Goal: Task Accomplishment & Management: Use online tool/utility

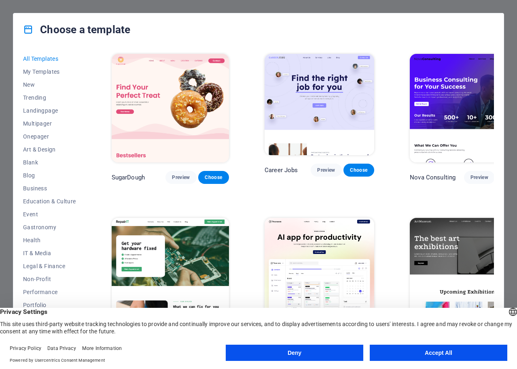
scroll to position [135, 0]
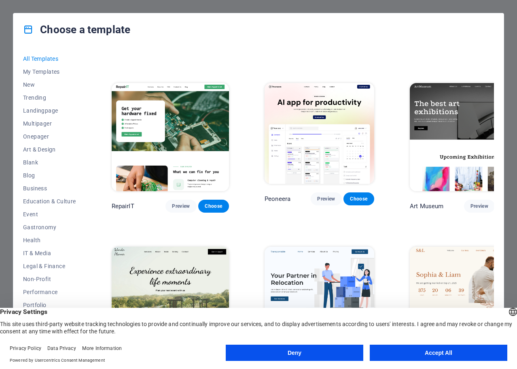
click at [307, 350] on button "Deny" at bounding box center [295, 353] width 138 height 16
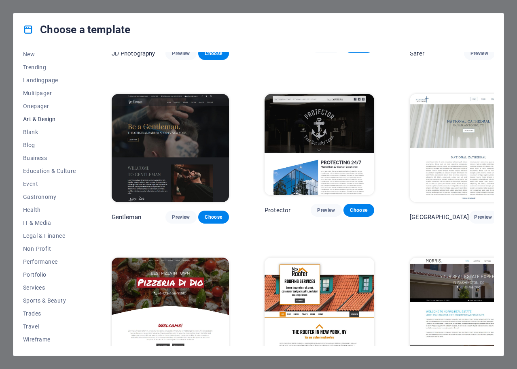
scroll to position [0, 0]
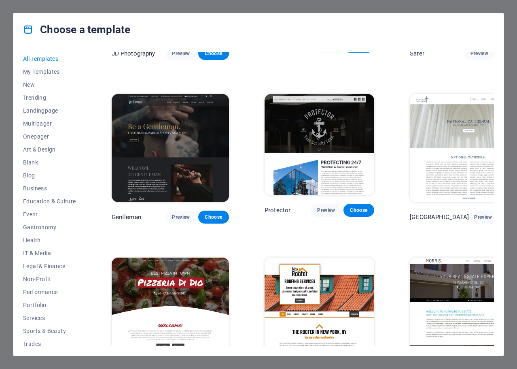
click at [492, 8] on div "Choose a template All Templates My Templates New Trending Landingpage Multipage…" at bounding box center [258, 184] width 517 height 369
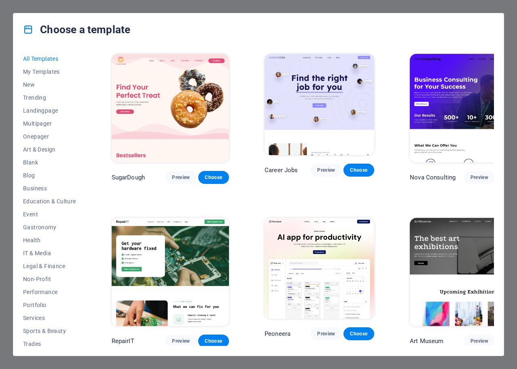
scroll to position [135, 0]
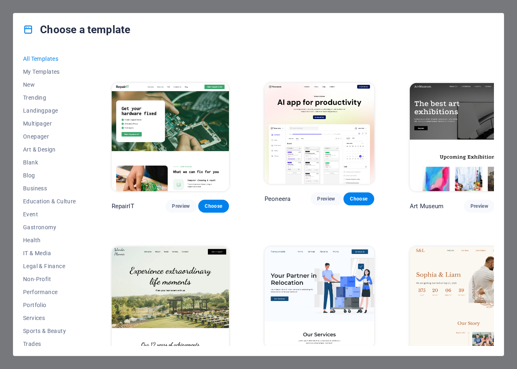
click at [497, 200] on button "Choose" at bounding box center [512, 206] width 31 height 13
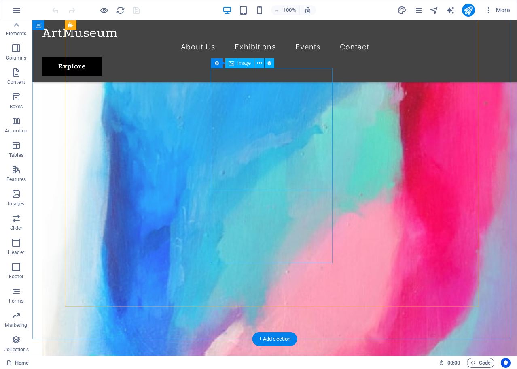
scroll to position [810, 0]
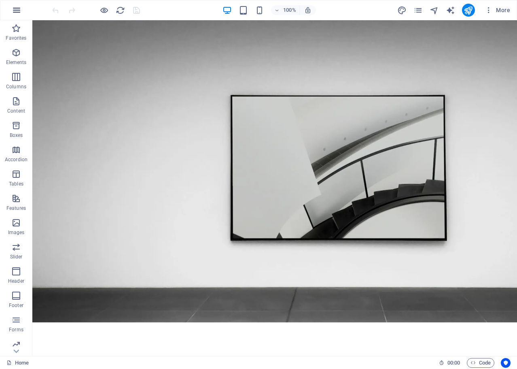
click at [19, 6] on icon "button" at bounding box center [17, 10] width 10 height 10
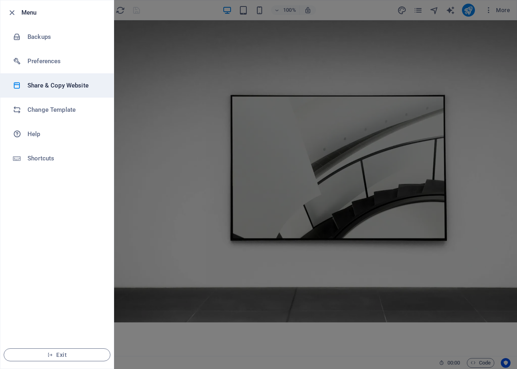
click at [66, 85] on h6 "Share & Copy Website" at bounding box center [65, 86] width 75 height 10
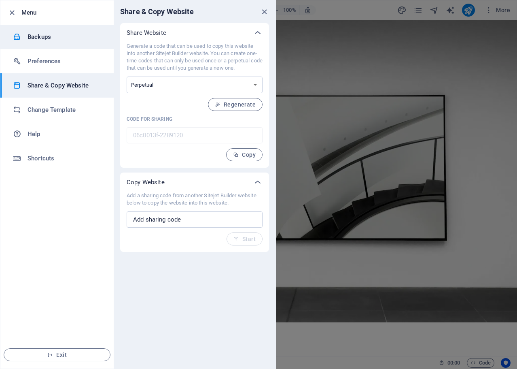
click at [37, 32] on h6 "Backups" at bounding box center [65, 37] width 75 height 10
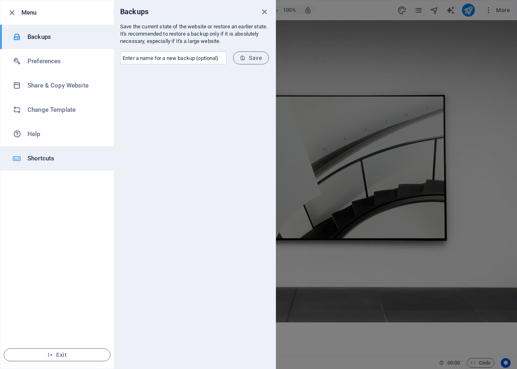
click at [37, 159] on h6 "Shortcuts" at bounding box center [65, 158] width 75 height 10
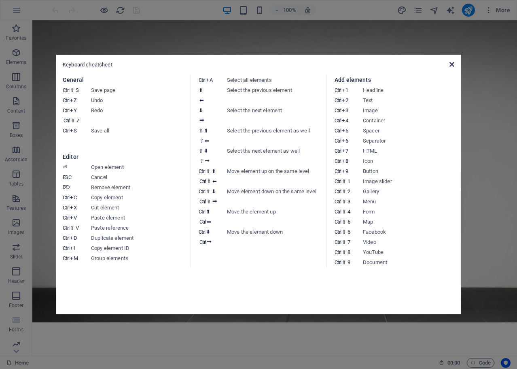
click at [451, 64] on icon at bounding box center [452, 64] width 5 height 6
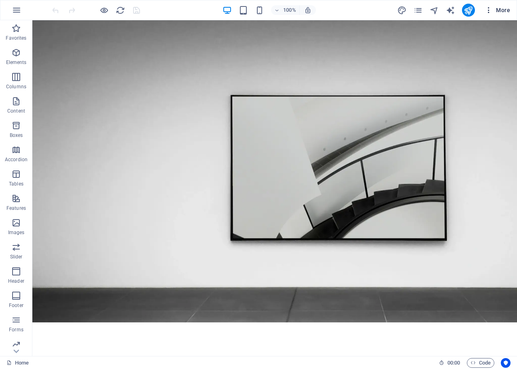
click at [494, 10] on span "More" at bounding box center [498, 10] width 26 height 8
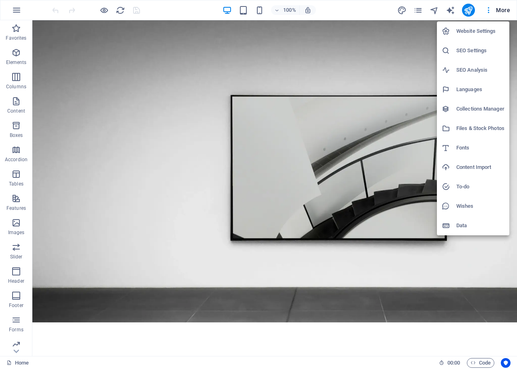
click at [474, 32] on h6 "Website Settings" at bounding box center [481, 31] width 48 height 10
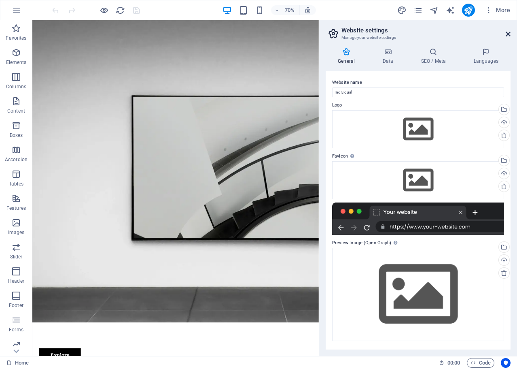
click at [508, 34] on icon at bounding box center [508, 34] width 5 height 6
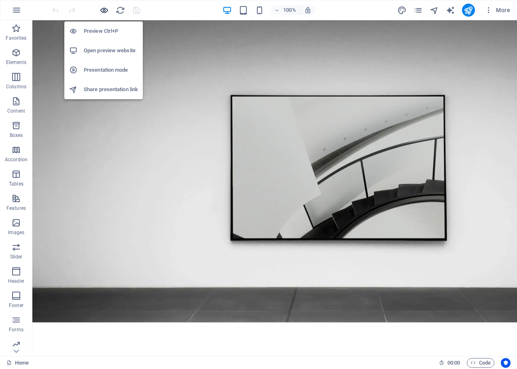
click at [102, 9] on icon "button" at bounding box center [104, 10] width 9 height 9
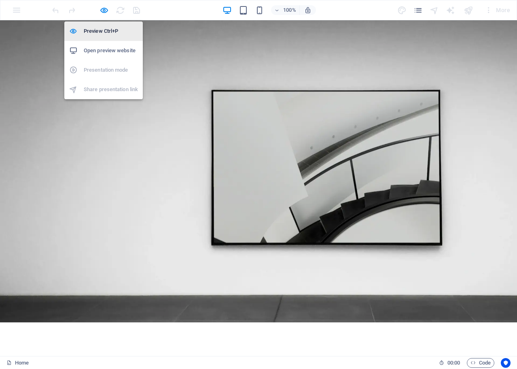
click at [104, 25] on li "Preview Ctrl+P" at bounding box center [103, 30] width 79 height 19
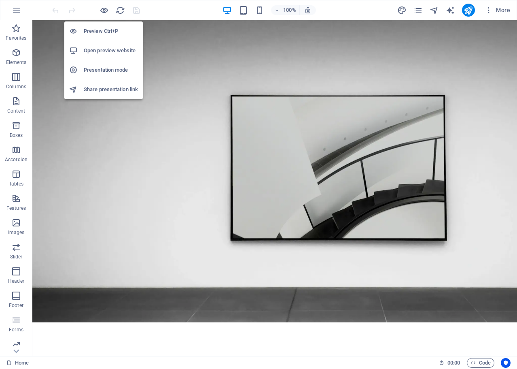
click at [111, 46] on h6 "Open preview website" at bounding box center [111, 51] width 54 height 10
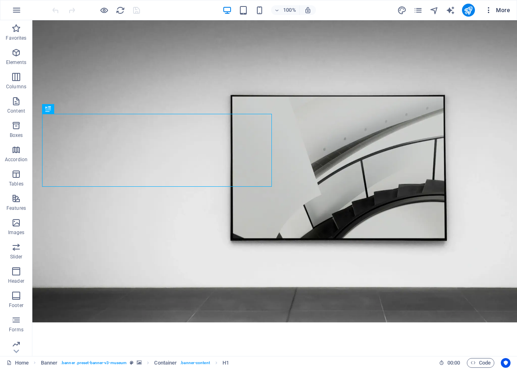
click at [489, 12] on icon "button" at bounding box center [489, 10] width 8 height 8
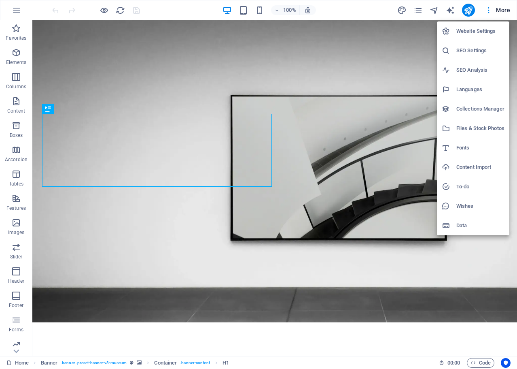
click at [484, 29] on h6 "Website Settings" at bounding box center [481, 31] width 48 height 10
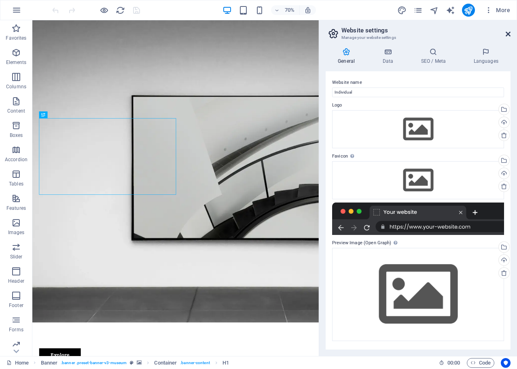
click at [509, 32] on icon at bounding box center [508, 34] width 5 height 6
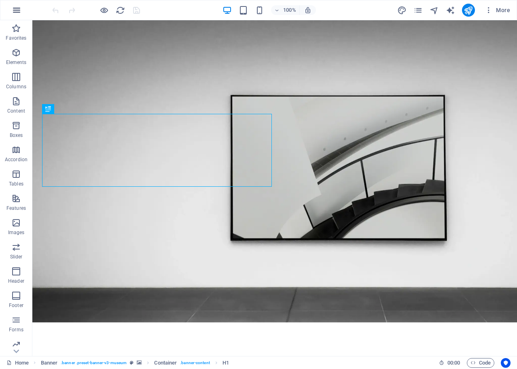
click at [20, 6] on icon "button" at bounding box center [17, 10] width 10 height 10
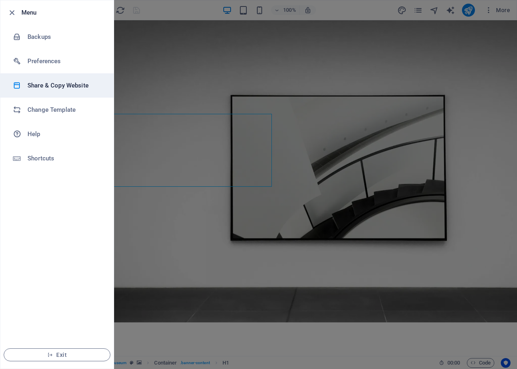
click at [50, 85] on h6 "Share & Copy Website" at bounding box center [65, 86] width 75 height 10
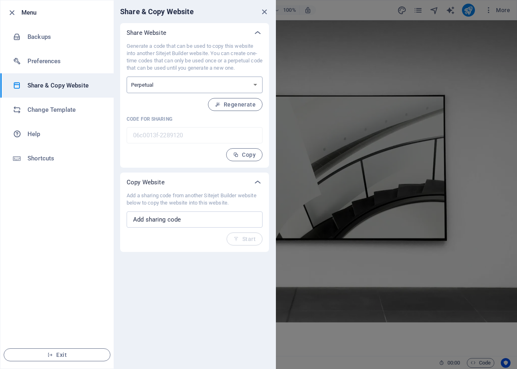
click at [172, 87] on select "One-time Perpetual" at bounding box center [195, 85] width 136 height 17
click at [172, 64] on p "Generate a code that can be used to copy this website into another Sitejet Buil…" at bounding box center [195, 57] width 136 height 29
click at [11, 12] on icon "button" at bounding box center [11, 12] width 9 height 9
